Goal: Task Accomplishment & Management: Use online tool/utility

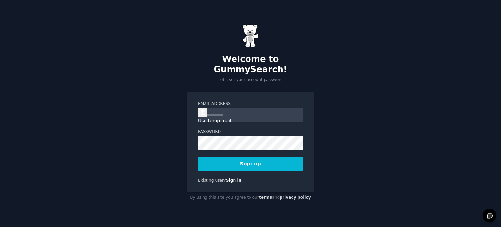
drag, startPoint x: 0, startPoint y: 0, endPoint x: 229, endPoint y: 113, distance: 255.9
click at [229, 113] on input "Email Address" at bounding box center [250, 115] width 105 height 14
click at [268, 111] on input "Email Address" at bounding box center [250, 115] width 105 height 14
click at [341, 58] on div "Welcome to GummySearch! Let's set your account password Email Address Password …" at bounding box center [250, 113] width 501 height 227
click at [245, 108] on input "Email Address" at bounding box center [250, 115] width 105 height 14
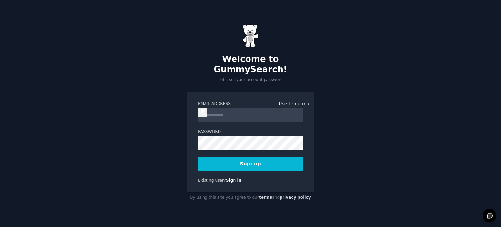
click at [300, 108] on div at bounding box center [250, 115] width 105 height 14
click at [267, 111] on input "Email Address" at bounding box center [250, 115] width 105 height 14
click at [300, 114] on div at bounding box center [250, 115] width 105 height 14
click at [300, 113] on div at bounding box center [250, 115] width 105 height 14
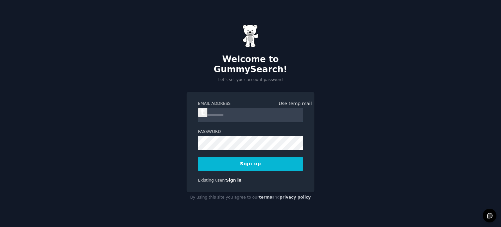
click at [250, 113] on input "Email Address" at bounding box center [250, 115] width 105 height 14
paste input "**********"
type input "**********"
click at [213, 110] on input "Email Address" at bounding box center [250, 115] width 105 height 14
paste input "**********"
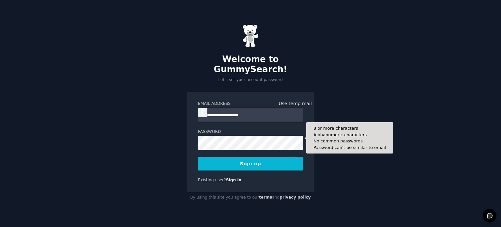
type input "**********"
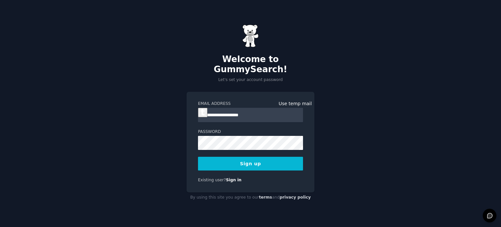
click at [255, 159] on button "Sign up" at bounding box center [250, 163] width 105 height 14
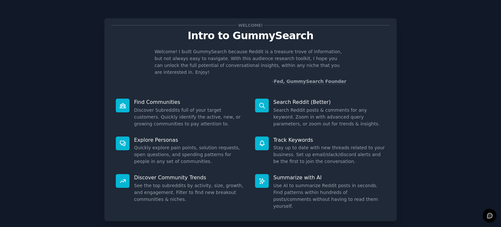
scroll to position [28, 0]
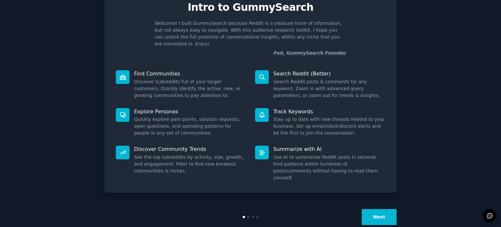
click at [369, 209] on button "Next" at bounding box center [378, 217] width 35 height 16
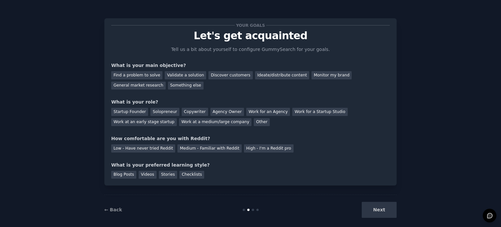
scroll to position [7, 0]
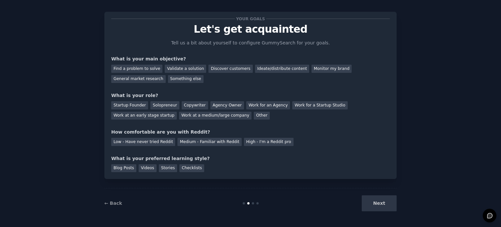
click at [381, 202] on div "Next" at bounding box center [347, 203] width 97 height 16
click at [143, 69] on div "Find a problem to solve" at bounding box center [136, 69] width 51 height 8
click at [167, 103] on div "Solopreneur" at bounding box center [164, 105] width 29 height 8
click at [179, 139] on div "Medium - Familiar with Reddit" at bounding box center [209, 142] width 64 height 8
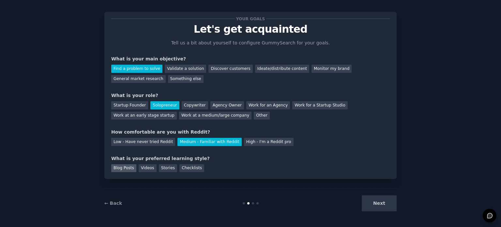
click at [128, 165] on div "Blog Posts" at bounding box center [123, 168] width 25 height 8
click at [374, 194] on div "← Back Next" at bounding box center [250, 203] width 292 height 30
click at [377, 199] on button "Next" at bounding box center [378, 203] width 35 height 16
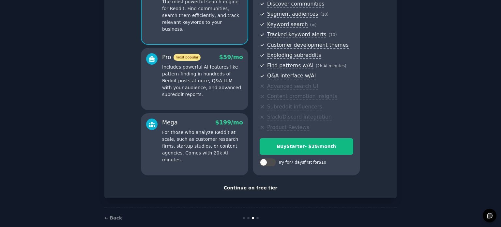
scroll to position [76, 0]
click at [256, 185] on div "Continue on free tier" at bounding box center [250, 187] width 278 height 7
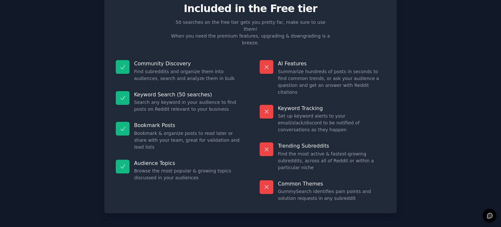
scroll to position [10, 0]
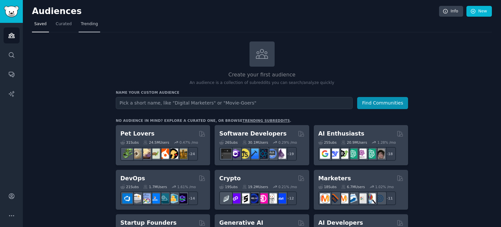
click at [87, 19] on link "Trending" at bounding box center [90, 25] width 22 height 13
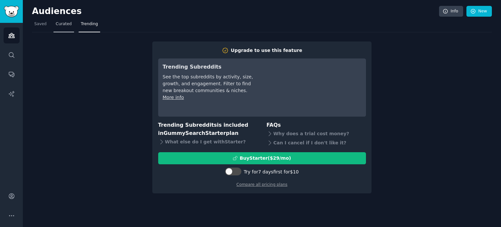
click at [63, 27] on link "Curated" at bounding box center [63, 25] width 21 height 13
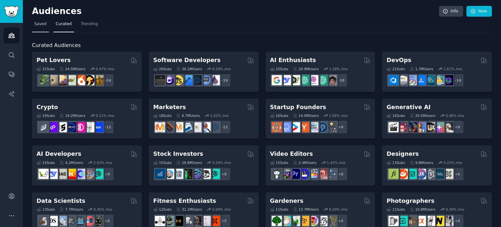
click at [37, 27] on link "Saved" at bounding box center [40, 25] width 17 height 13
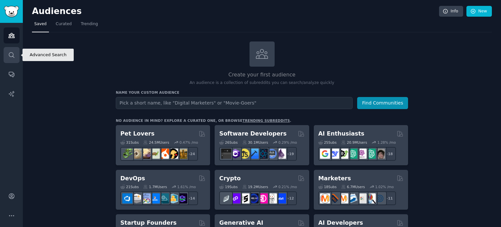
click at [12, 51] on link "Search" at bounding box center [12, 55] width 16 height 16
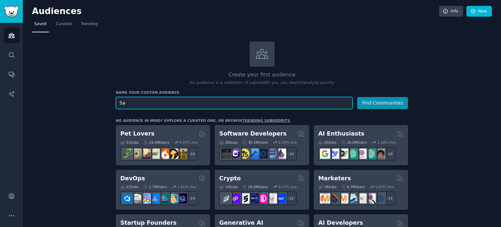
type input "S"
type input "API as a Service"
click at [357, 97] on button "Find Communities" at bounding box center [382, 103] width 51 height 12
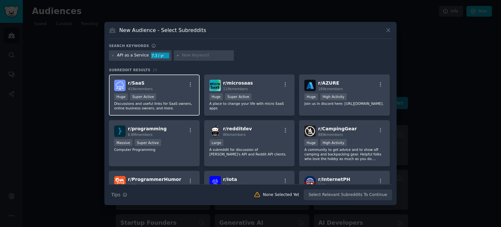
click at [186, 113] on div "r/ SaaS 419k members Huge Super Active Discussions and useful links for SaaS ow…" at bounding box center [154, 94] width 91 height 41
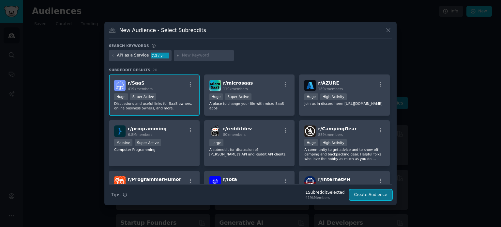
click at [365, 194] on button "Create Audience" at bounding box center [370, 194] width 43 height 11
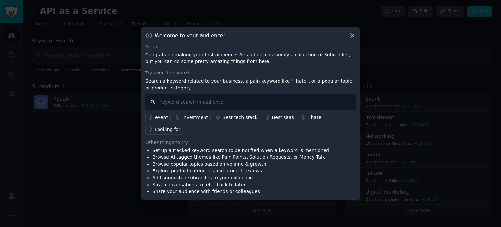
click at [194, 101] on input "text" at bounding box center [250, 102] width 210 height 17
type input "API"
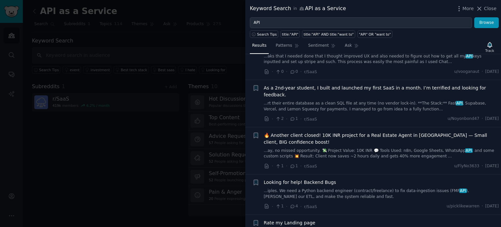
scroll to position [837, 0]
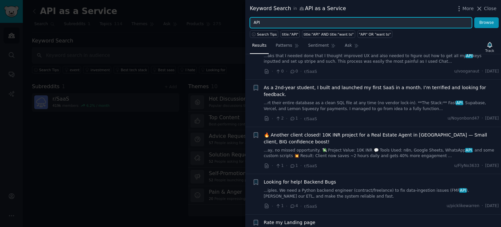
click at [293, 25] on input "API" at bounding box center [361, 22] width 222 height 11
type input "nano banana"
click at [474, 17] on button "Browse" at bounding box center [486, 22] width 24 height 11
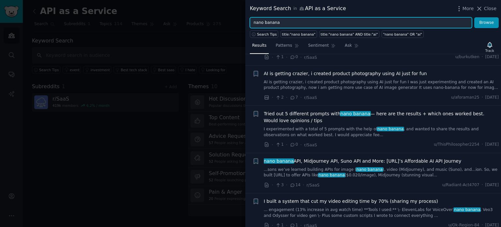
scroll to position [491, 0]
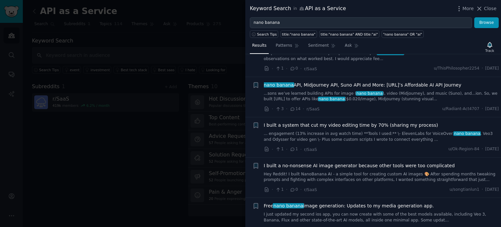
click at [329, 122] on span "I built a system that cut my video editing time by 70% (sharing my process)" at bounding box center [351, 125] width 174 height 7
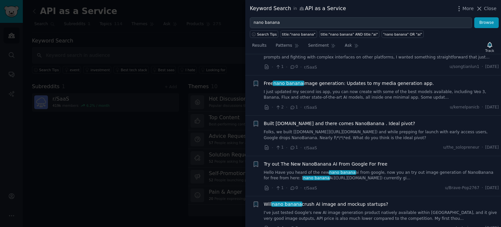
scroll to position [862, 0]
click at [487, 6] on span "Close" at bounding box center [490, 8] width 12 height 7
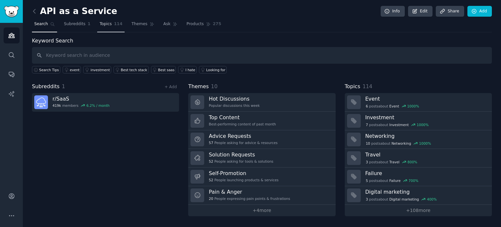
click at [105, 24] on span "Topics" at bounding box center [105, 24] width 12 height 6
